Goal: Find contact information: Find contact information

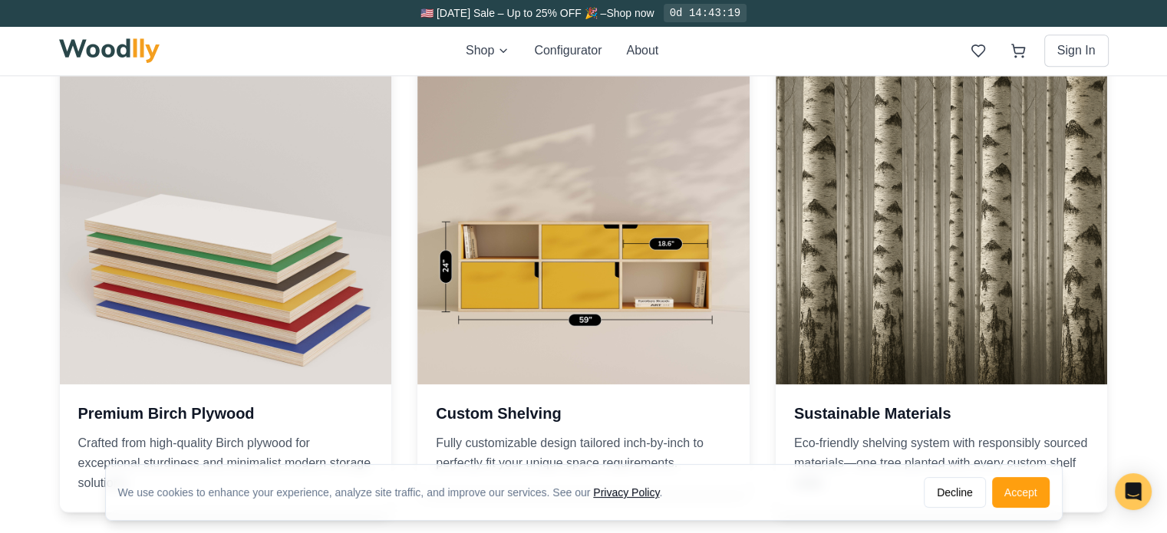
scroll to position [2308, 0]
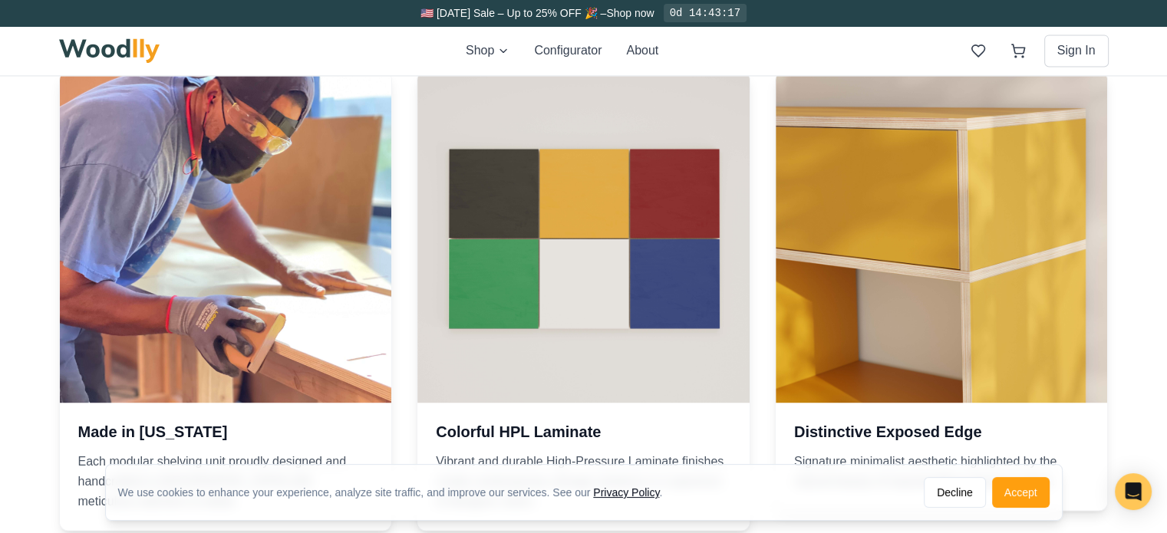
drag, startPoint x: 1166, startPoint y: 310, endPoint x: 1178, endPoint y: 366, distance: 57.2
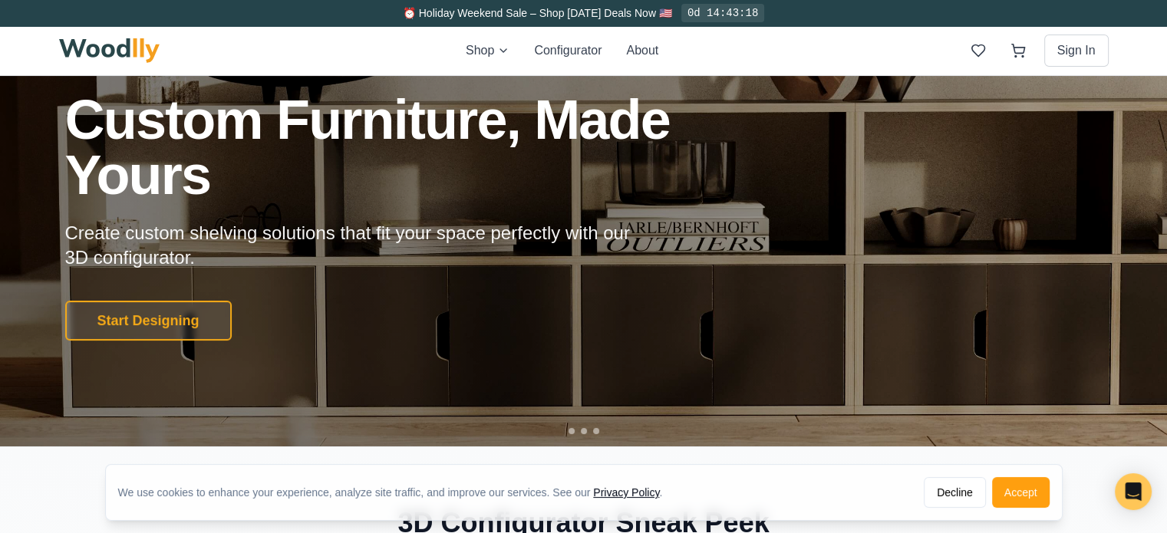
scroll to position [0, 0]
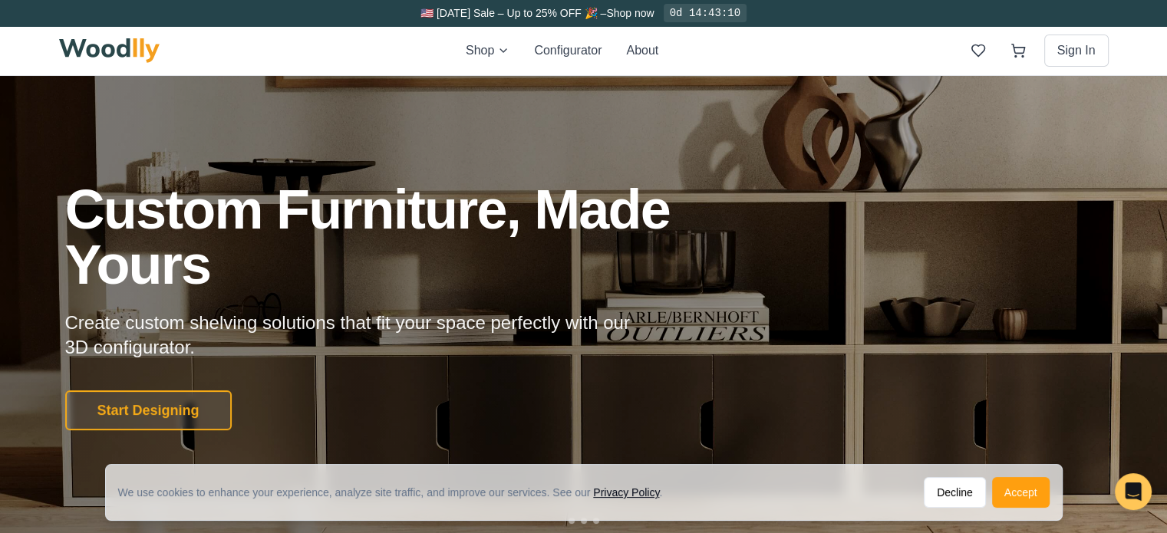
click at [1034, 495] on button "Accept" at bounding box center [1021, 492] width 58 height 31
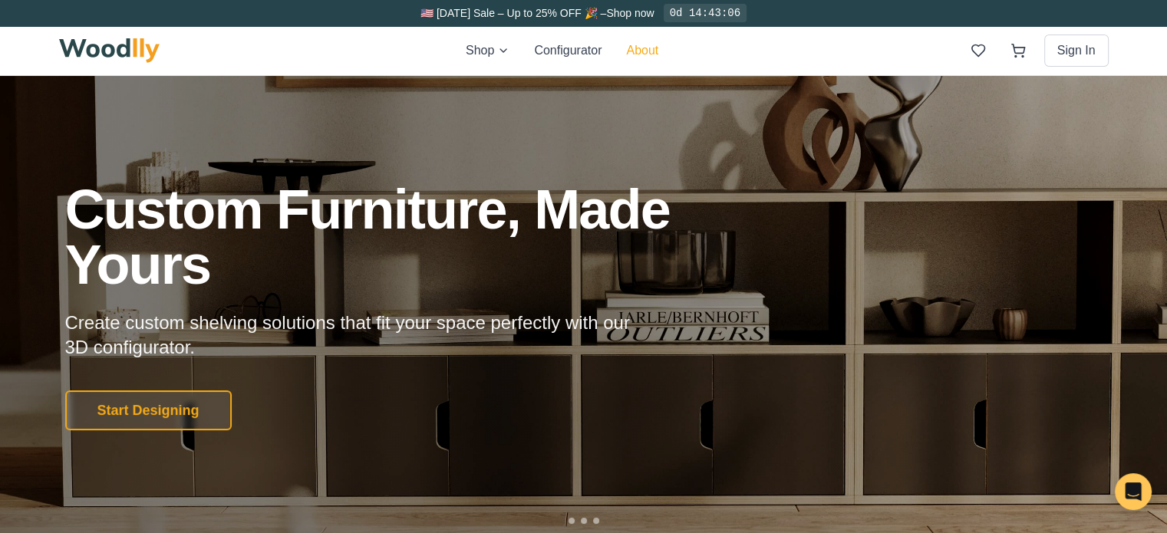
click at [635, 45] on button "About" at bounding box center [642, 50] width 32 height 18
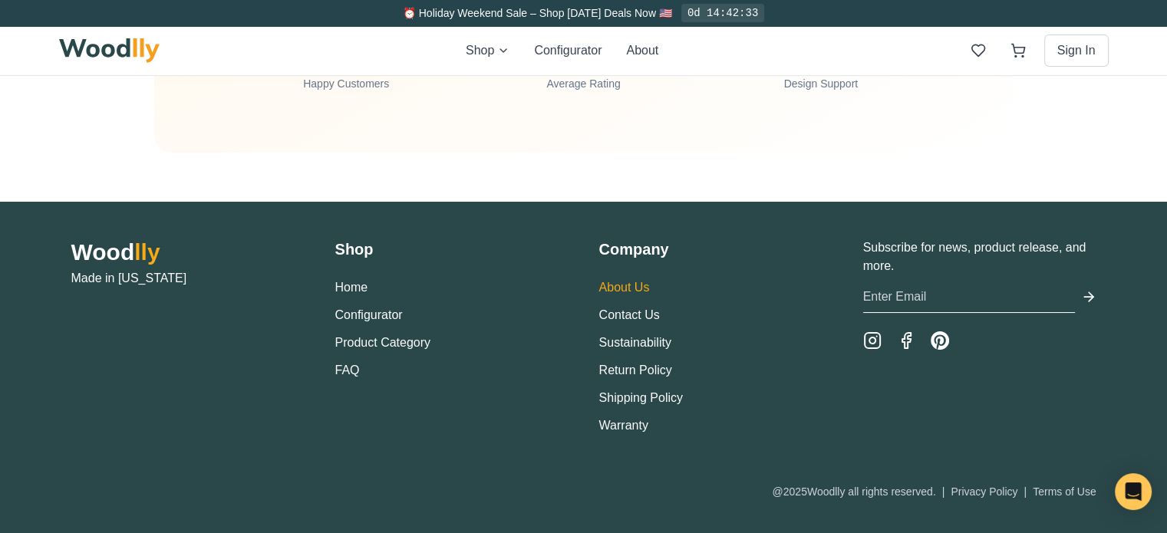
scroll to position [5228, 0]
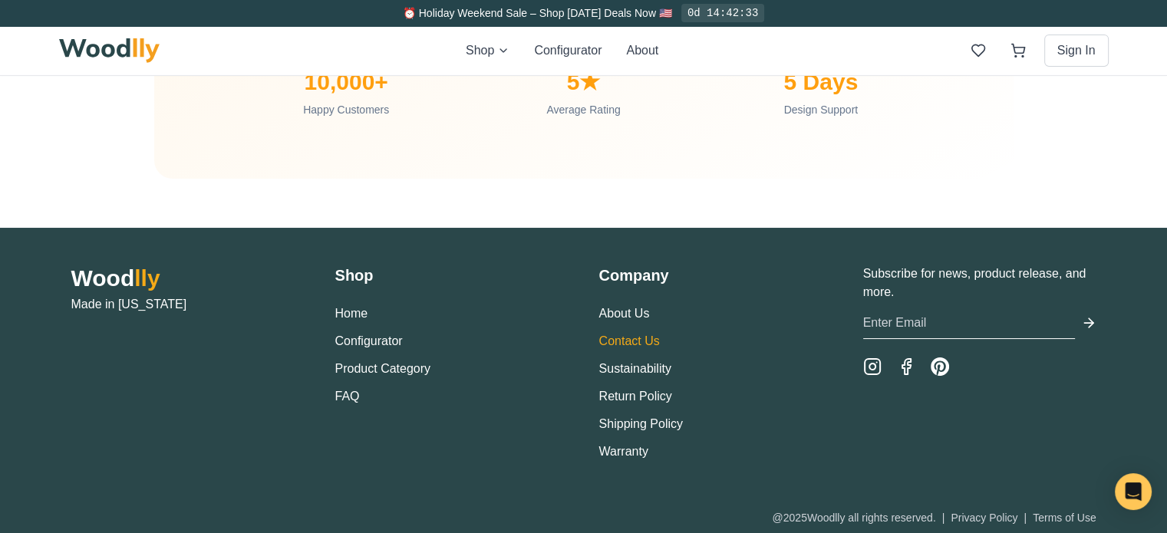
click at [617, 336] on link "Contact Us" at bounding box center [629, 341] width 61 height 13
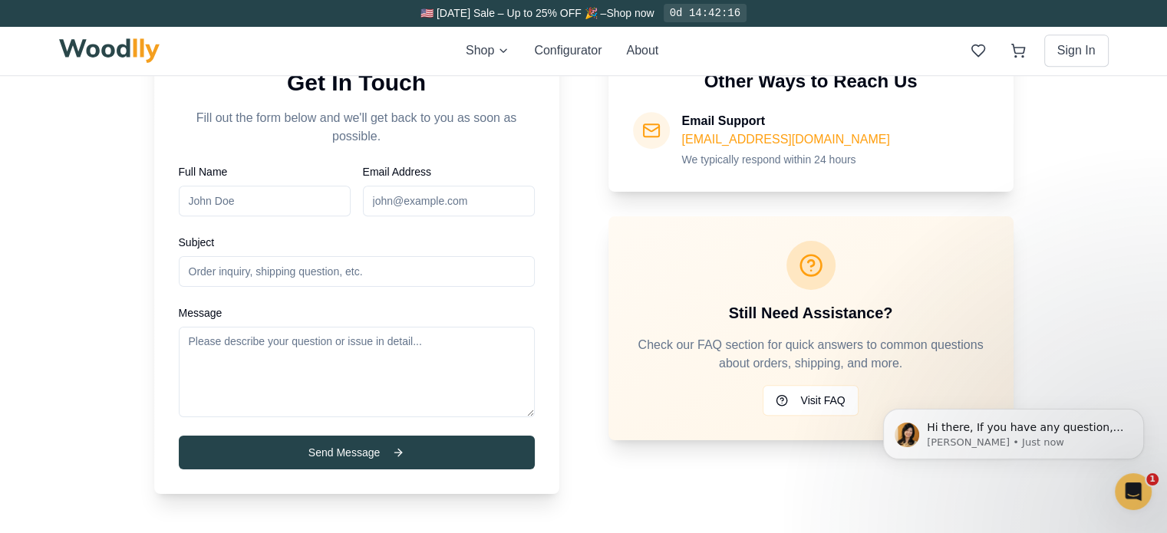
scroll to position [767, 0]
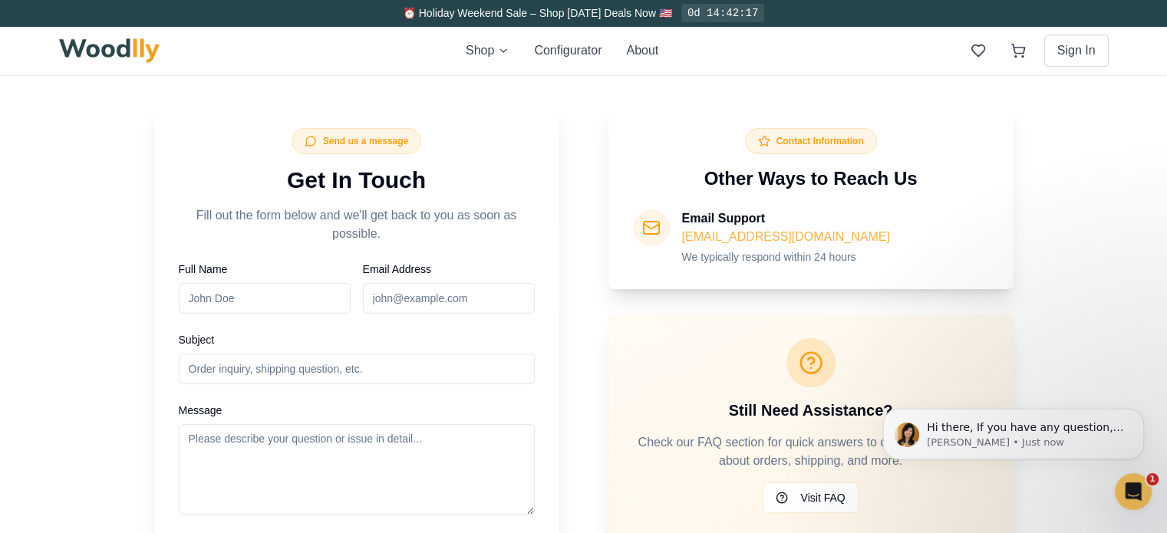
click at [702, 230] on link "[EMAIL_ADDRESS][DOMAIN_NAME]" at bounding box center [786, 236] width 208 height 13
